Goal: Find specific page/section: Find specific page/section

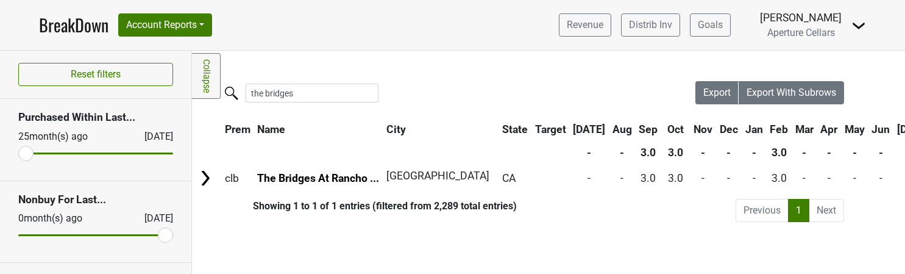
click at [333, 91] on input "the bridges" at bounding box center [311, 92] width 133 height 19
click at [333, 92] on input "the bridges" at bounding box center [311, 92] width 133 height 19
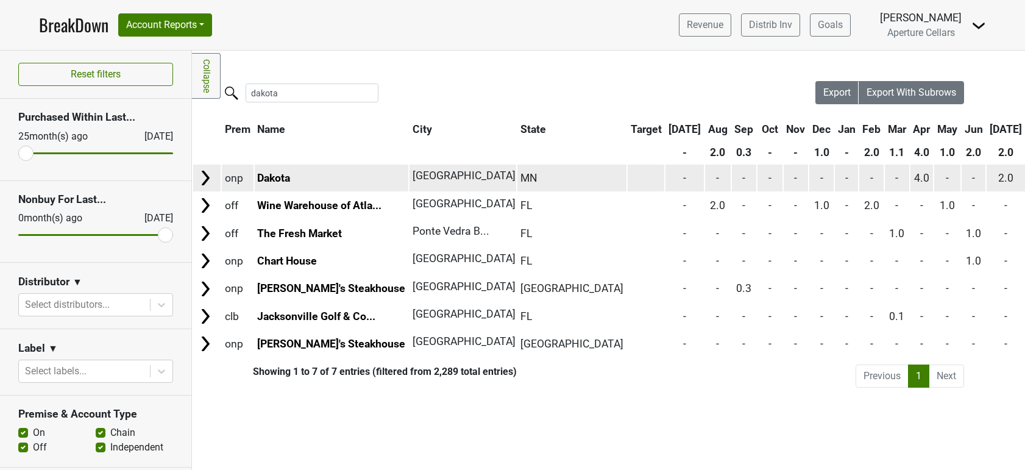
type input "dakota"
click at [233, 179] on td "onp" at bounding box center [238, 177] width 32 height 26
click at [272, 177] on link "Dakota" at bounding box center [273, 178] width 33 height 12
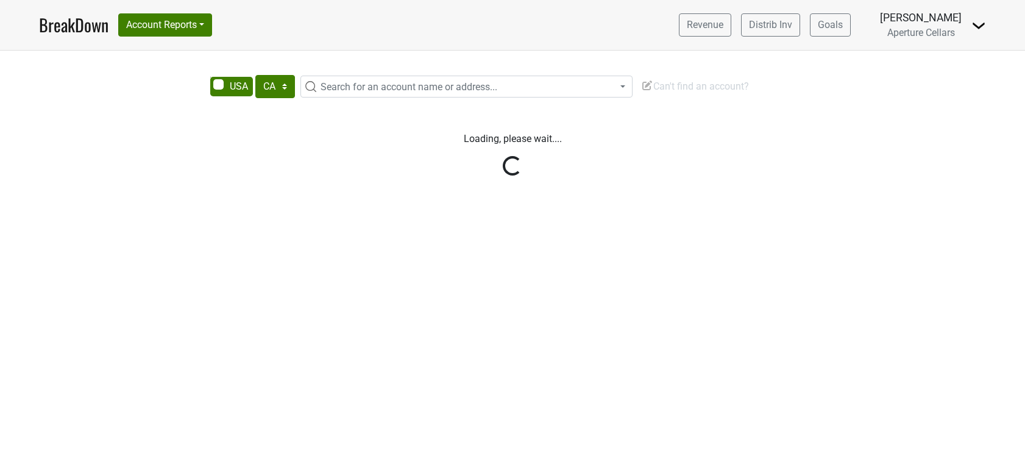
select select "CA"
